Goal: Check status: Check status

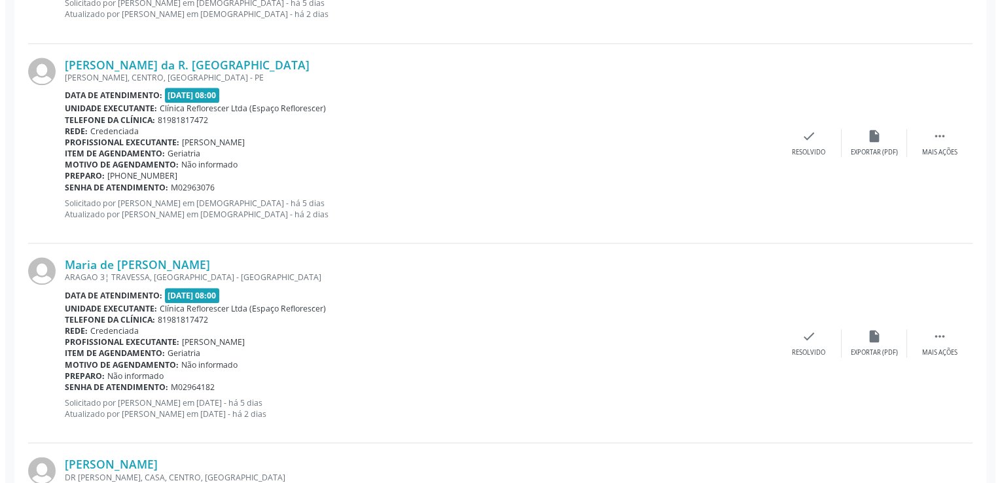
scroll to position [1571, 0]
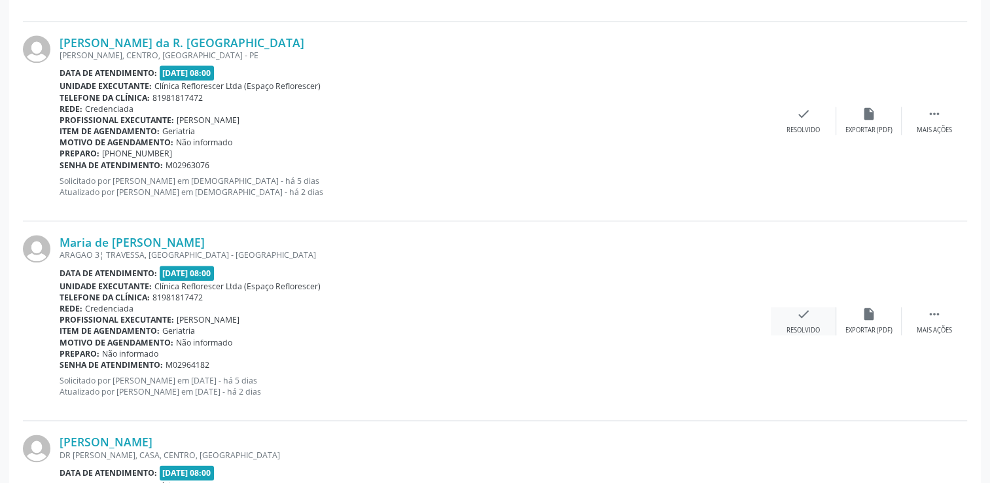
click at [807, 309] on icon "check" at bounding box center [804, 314] width 14 height 14
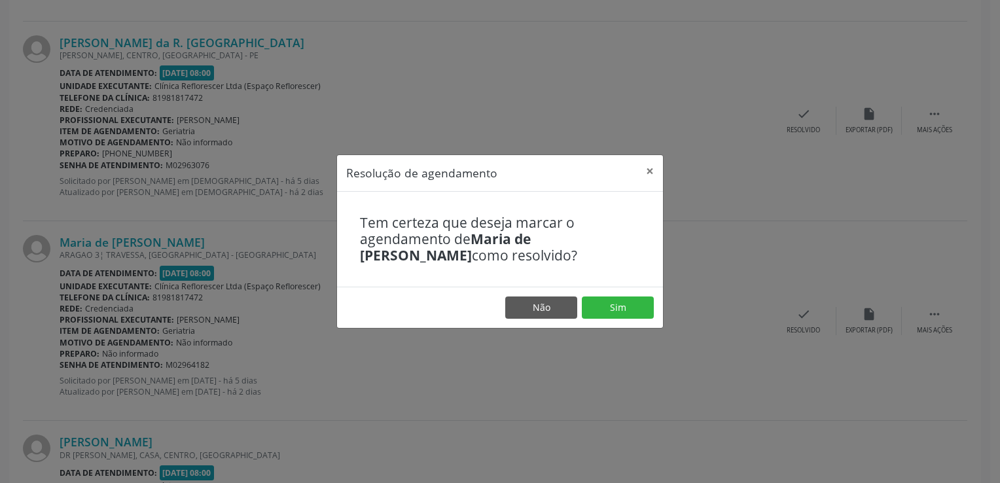
click at [608, 296] on footer "Não Sim" at bounding box center [500, 307] width 326 height 41
click at [608, 302] on button "Sim" at bounding box center [618, 308] width 72 height 22
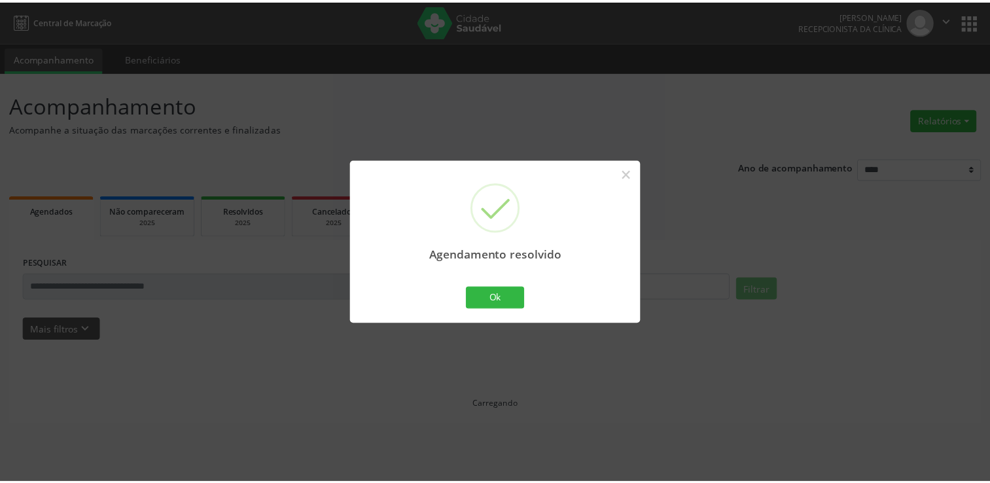
scroll to position [0, 0]
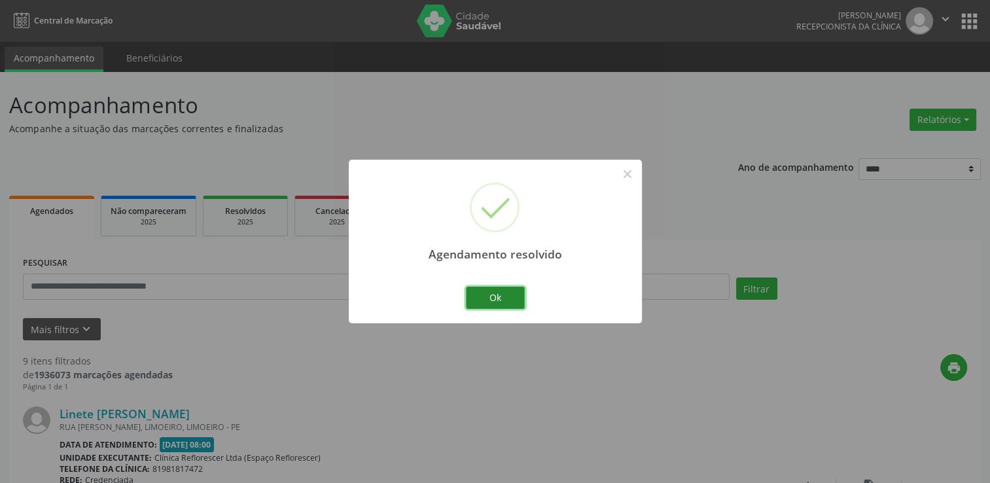
click at [480, 297] on button "Ok" at bounding box center [495, 298] width 59 height 22
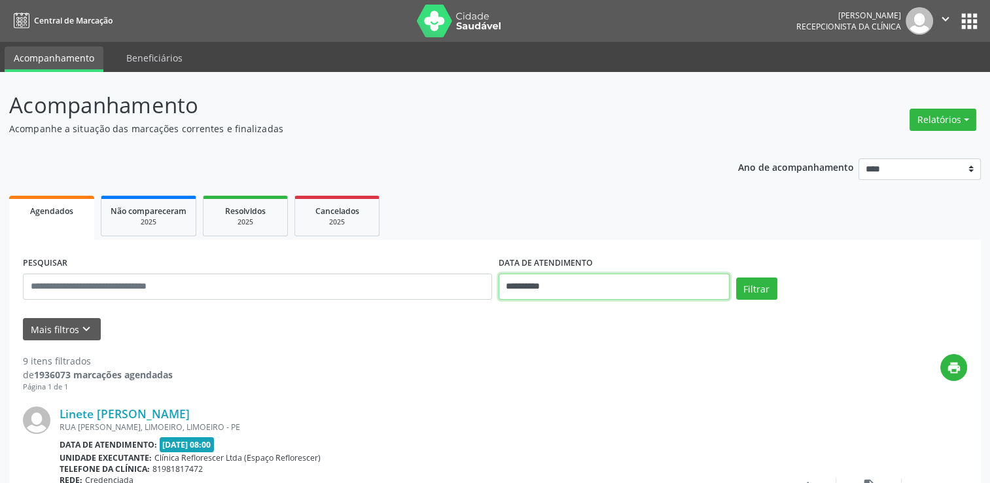
click at [569, 293] on input "**********" at bounding box center [614, 287] width 231 height 26
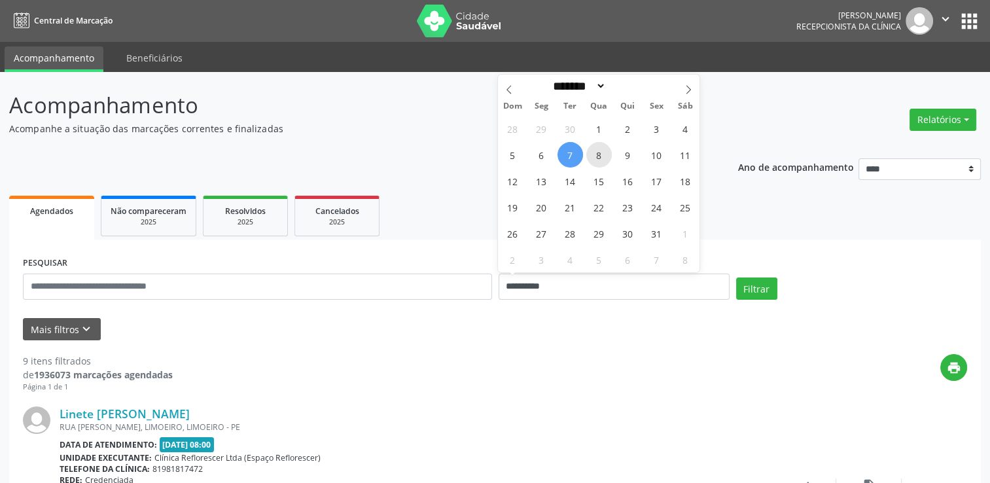
click at [602, 154] on span "8" at bounding box center [600, 155] width 26 height 26
type input "**********"
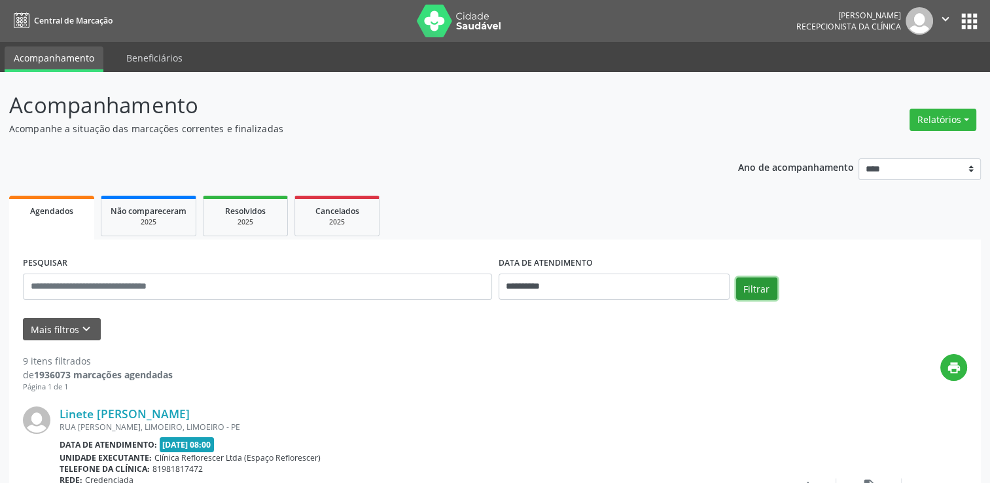
click at [752, 292] on button "Filtrar" at bounding box center [756, 289] width 41 height 22
click at [577, 166] on div "**********" at bounding box center [495, 477] width 972 height 657
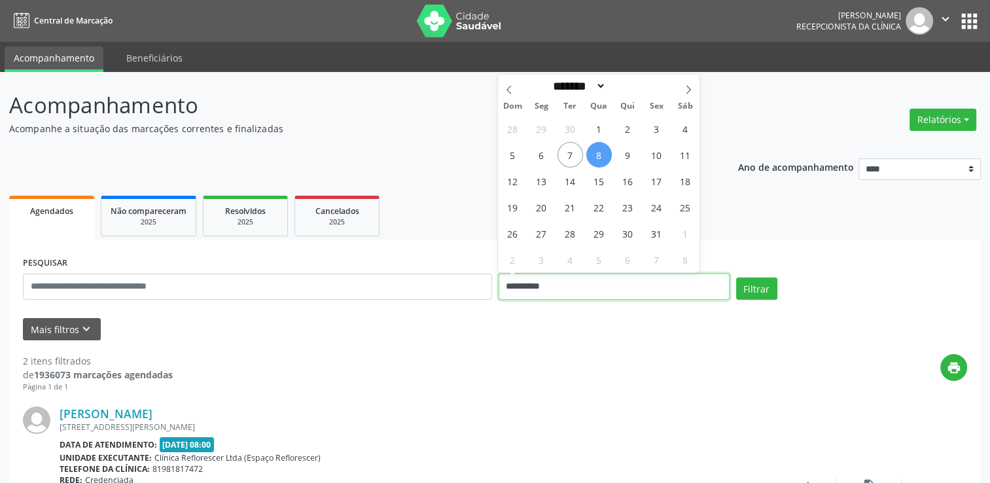
click at [530, 293] on input "**********" at bounding box center [614, 287] width 231 height 26
click at [573, 149] on span "7" at bounding box center [571, 155] width 26 height 26
type input "**********"
click at [572, 150] on span "7" at bounding box center [571, 155] width 26 height 26
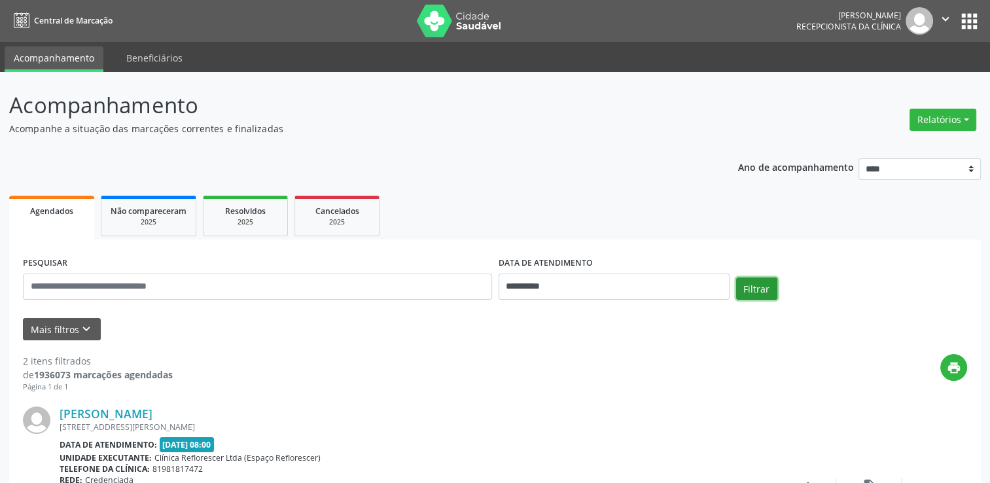
click at [759, 287] on button "Filtrar" at bounding box center [756, 289] width 41 height 22
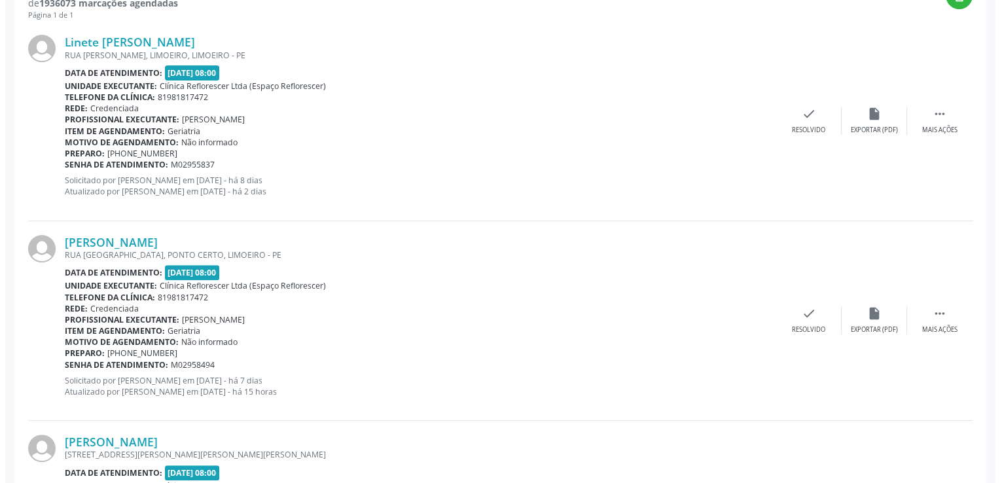
scroll to position [393, 0]
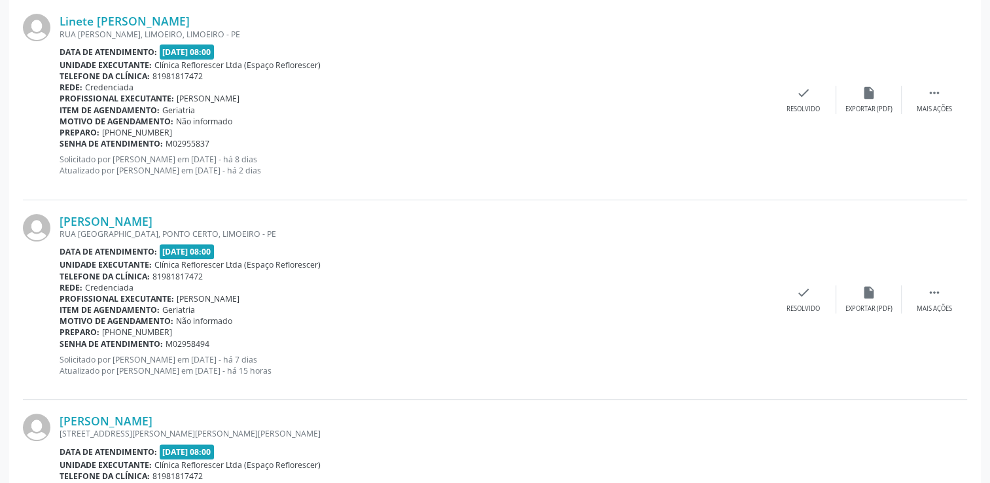
click at [535, 271] on div "Telefone da clínica: 81981817472" at bounding box center [416, 276] width 712 height 11
click at [533, 266] on div "Unidade executante: Clínica Reflorescer Ltda (Espaço Reflorescer)" at bounding box center [416, 264] width 712 height 11
click at [782, 166] on div "Linete [PERSON_NAME] [GEOGRAPHIC_DATA][PERSON_NAME], [GEOGRAPHIC_DATA], LIMOEIR…" at bounding box center [495, 100] width 945 height 200
click at [801, 310] on div "Resolvido" at bounding box center [803, 308] width 33 height 9
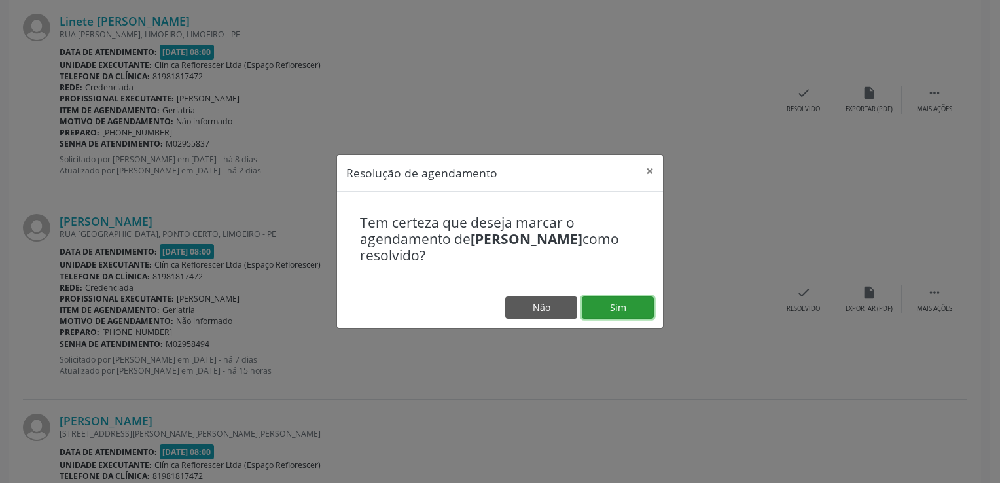
click at [585, 304] on button "Sim" at bounding box center [618, 308] width 72 height 22
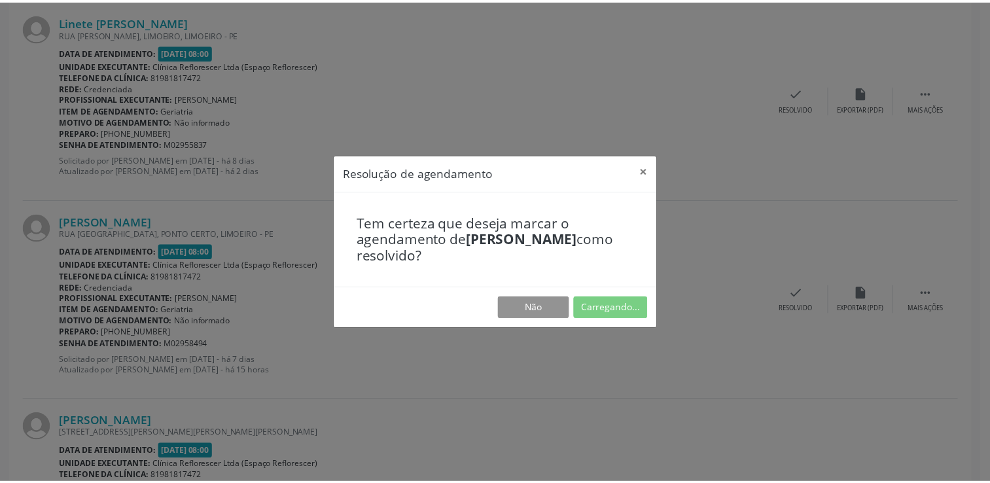
scroll to position [0, 0]
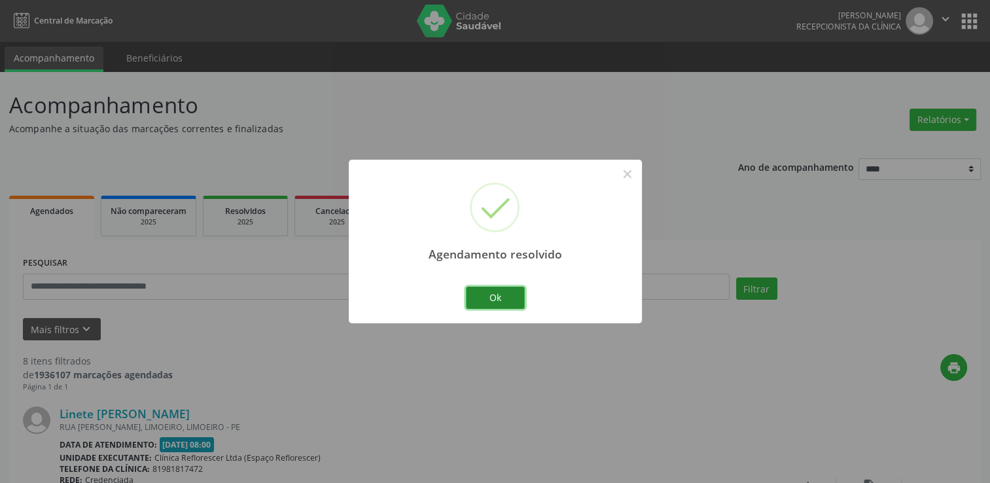
click at [505, 299] on button "Ok" at bounding box center [495, 298] width 59 height 22
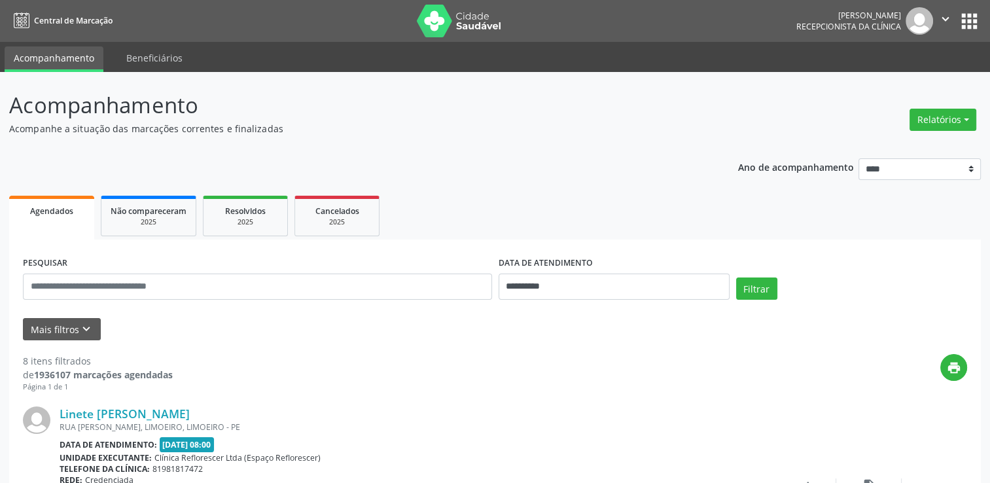
drag, startPoint x: 452, startPoint y: 132, endPoint x: 457, endPoint y: 150, distance: 18.3
click at [374, 131] on p "Acompanhe a situação das marcações correntes e finalizadas" at bounding box center [349, 129] width 681 height 14
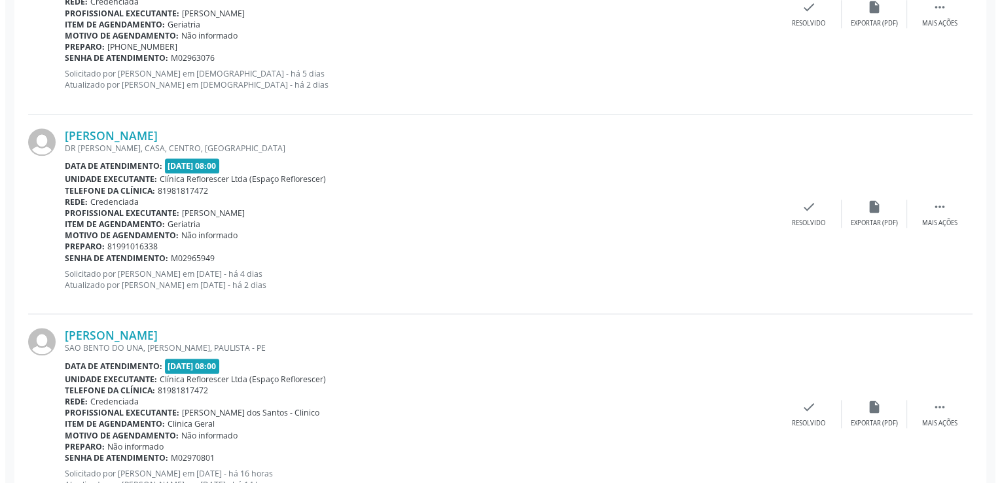
scroll to position [1506, 0]
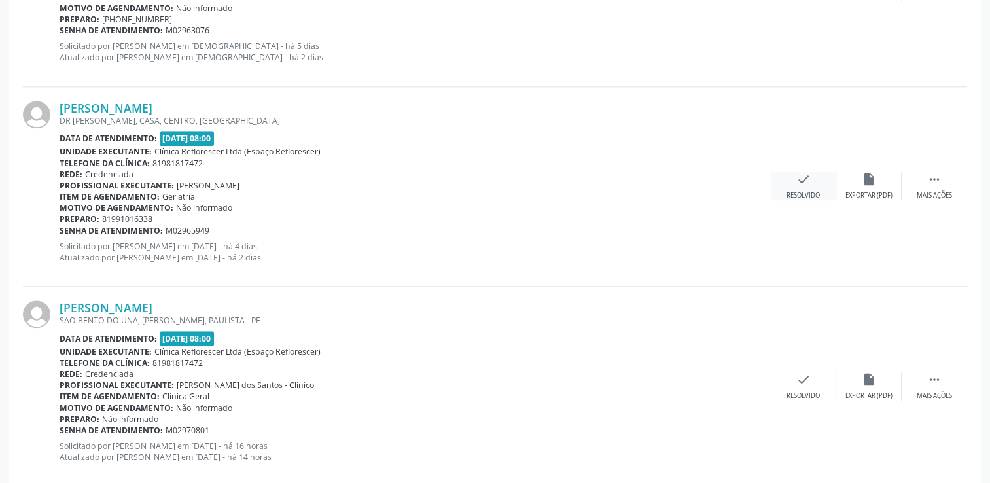
click at [809, 191] on div "Resolvido" at bounding box center [803, 195] width 33 height 9
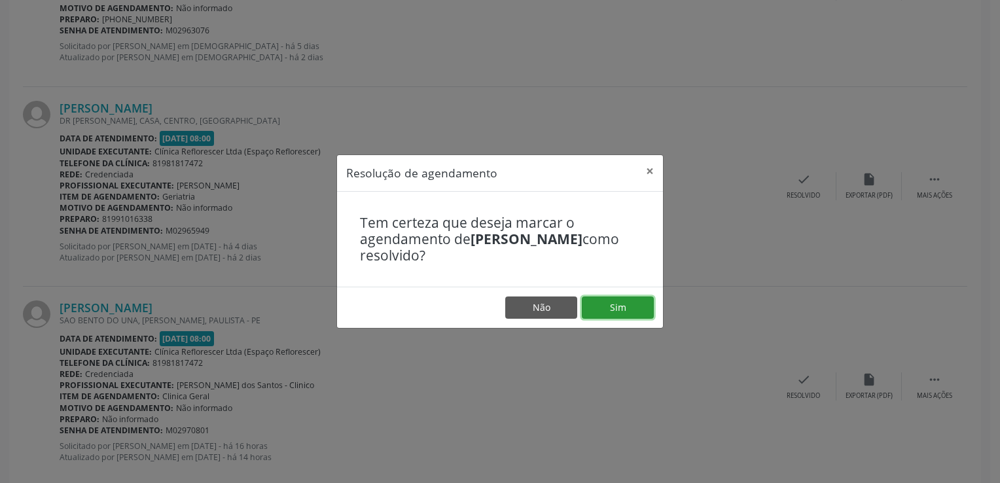
click at [618, 308] on button "Sim" at bounding box center [618, 308] width 72 height 22
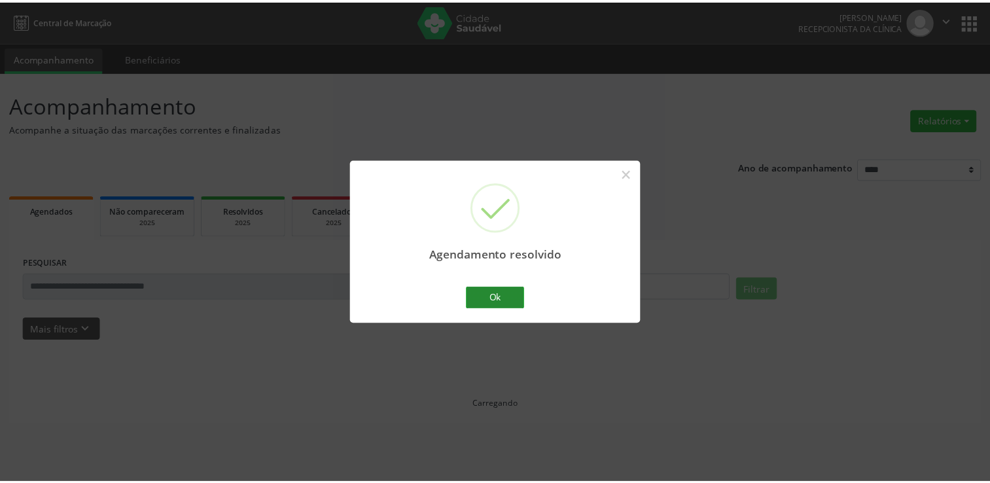
scroll to position [0, 0]
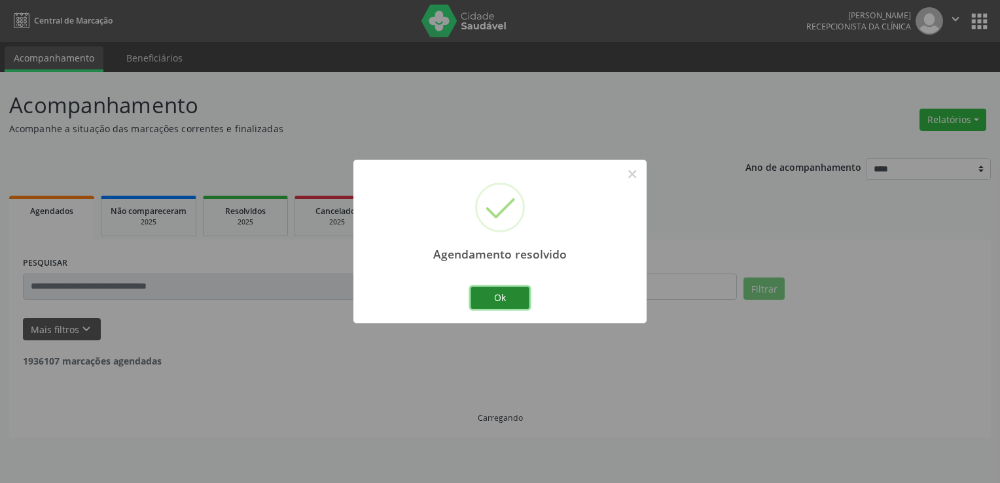
click at [484, 300] on button "Ok" at bounding box center [500, 298] width 59 height 22
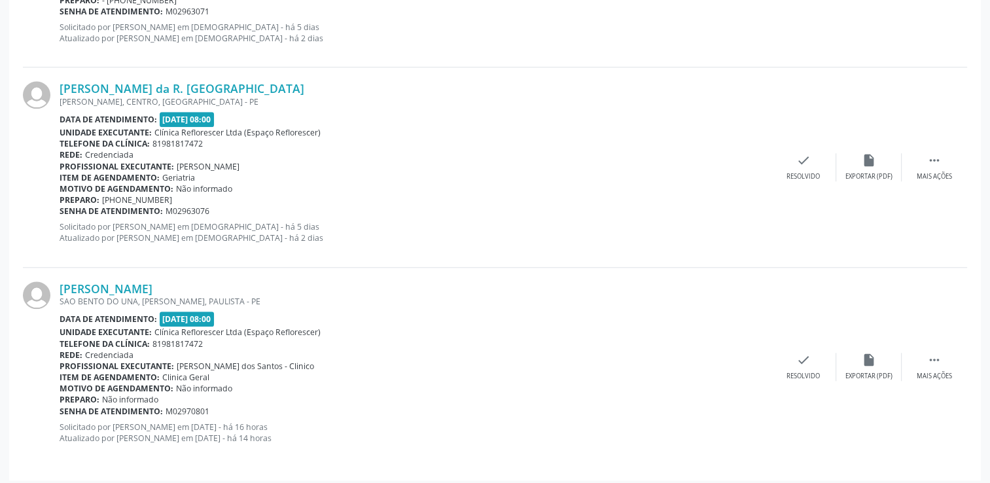
scroll to position [1330, 0]
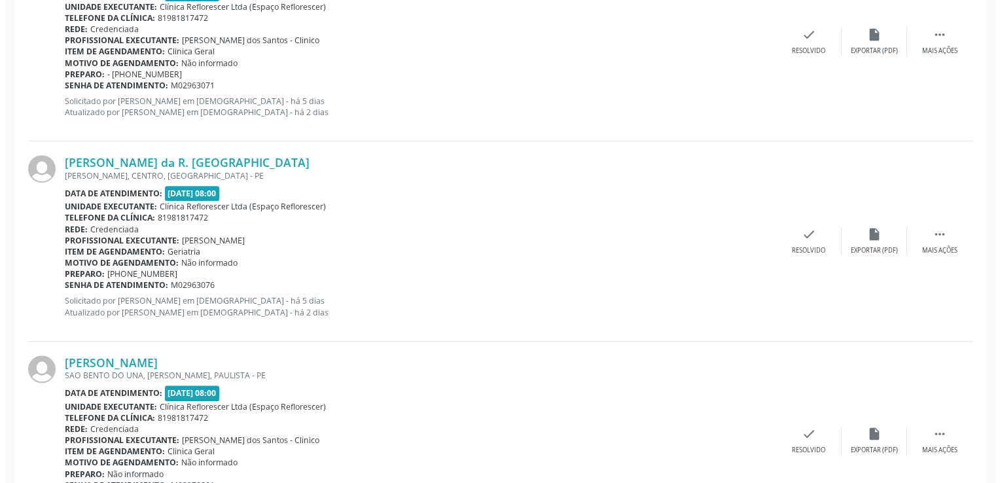
scroll to position [930, 0]
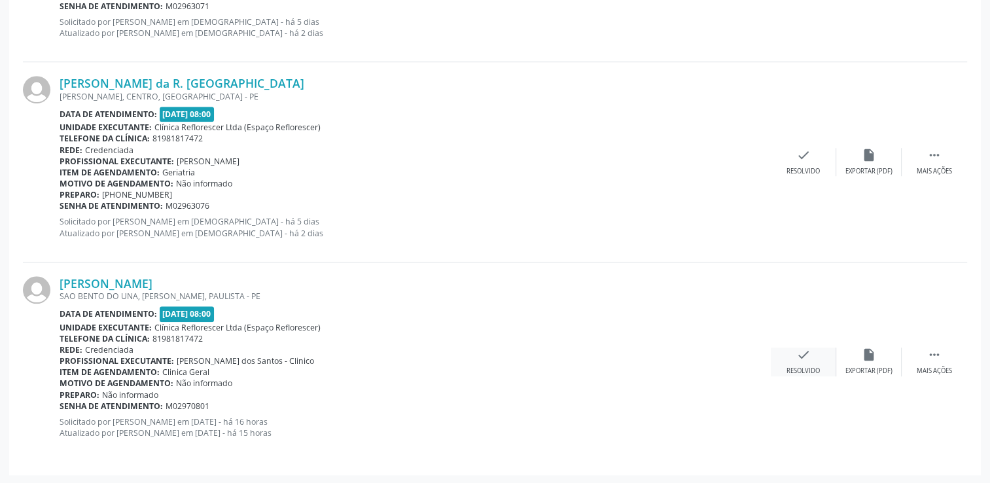
click at [789, 359] on div "check Resolvido" at bounding box center [803, 362] width 65 height 28
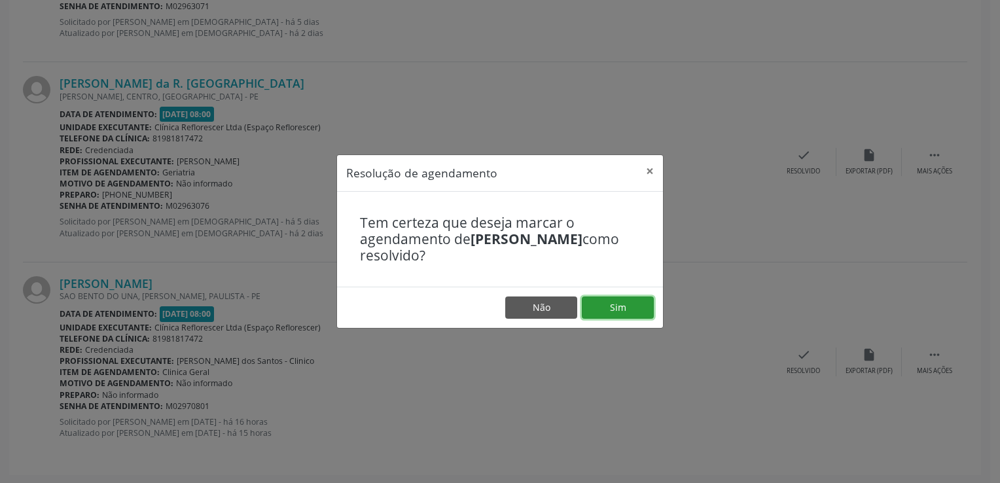
click at [624, 303] on button "Sim" at bounding box center [618, 308] width 72 height 22
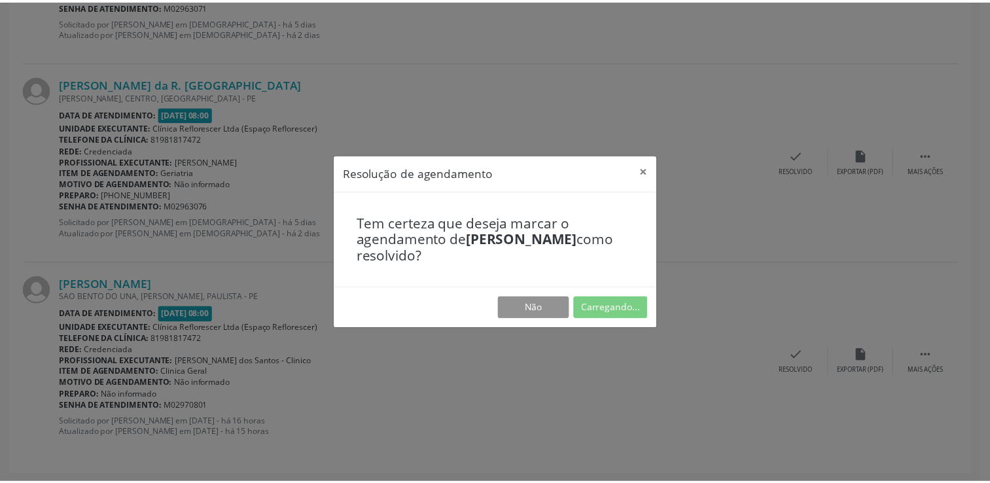
scroll to position [0, 0]
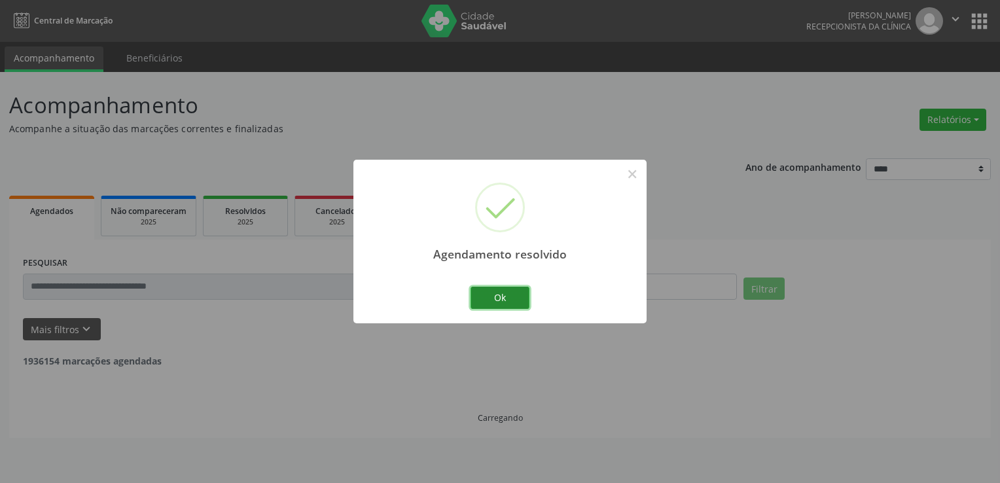
click at [498, 300] on button "Ok" at bounding box center [500, 298] width 59 height 22
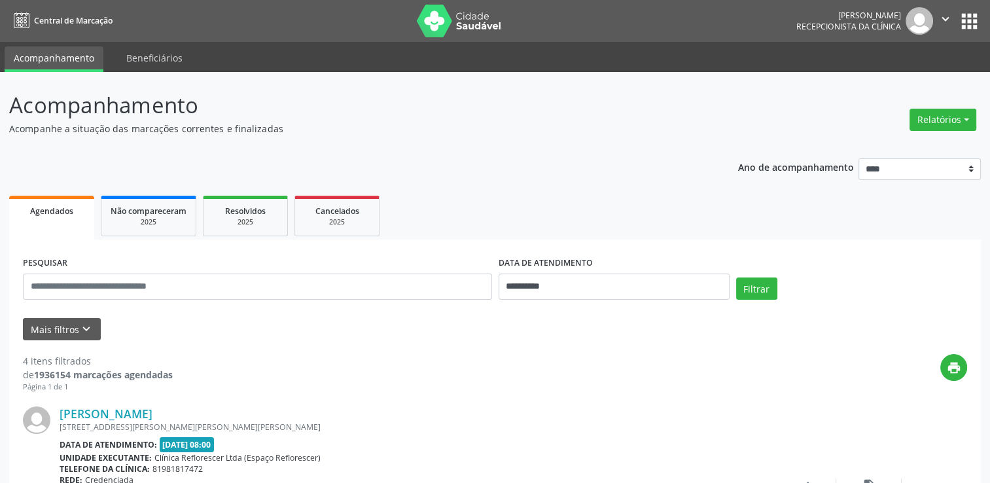
click at [749, 107] on header "Acompanhamento Acompanhe a situação das marcações correntes e finalizadas Relat…" at bounding box center [495, 112] width 972 height 46
